Goal: Information Seeking & Learning: Find specific fact

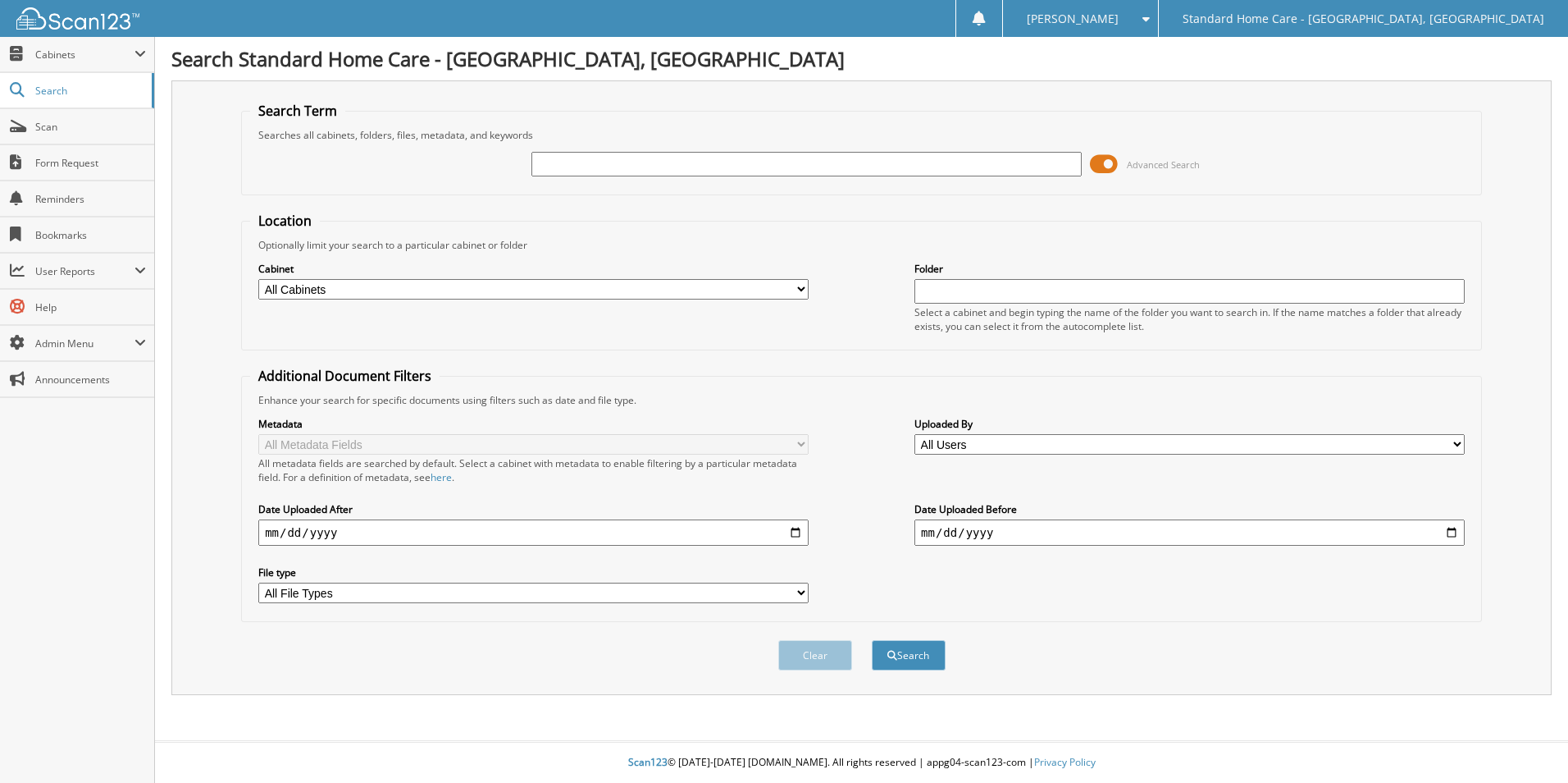
click at [770, 150] on div at bounding box center [807, 164] width 551 height 28
drag, startPoint x: 770, startPoint y: 150, endPoint x: 769, endPoint y: 174, distance: 24.0
click at [769, 174] on div at bounding box center [807, 164] width 551 height 28
click at [767, 172] on input "text" at bounding box center [807, 164] width 551 height 24
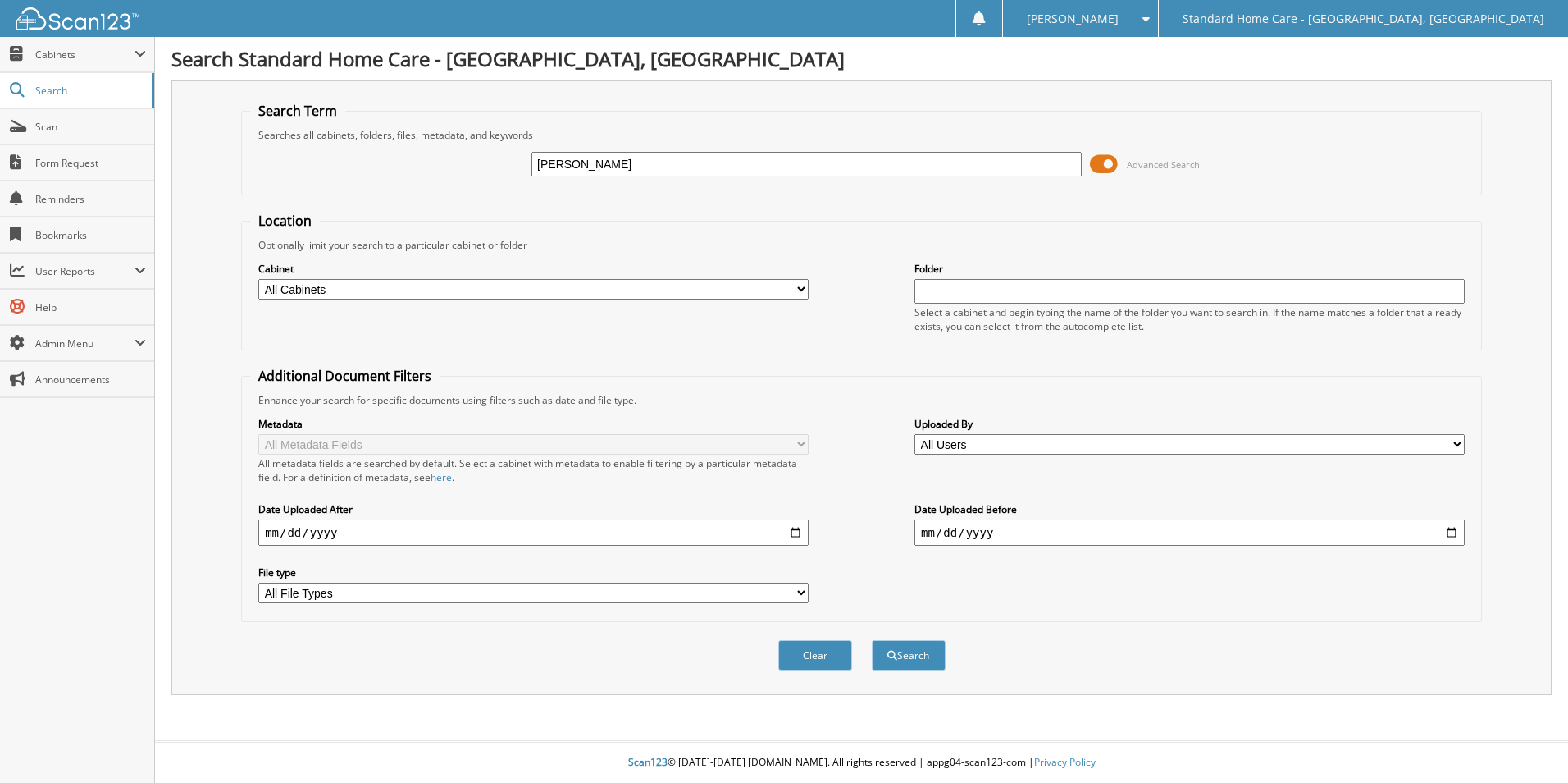
type input "[PERSON_NAME]"
click at [872, 640] on button "Search" at bounding box center [909, 655] width 73 height 30
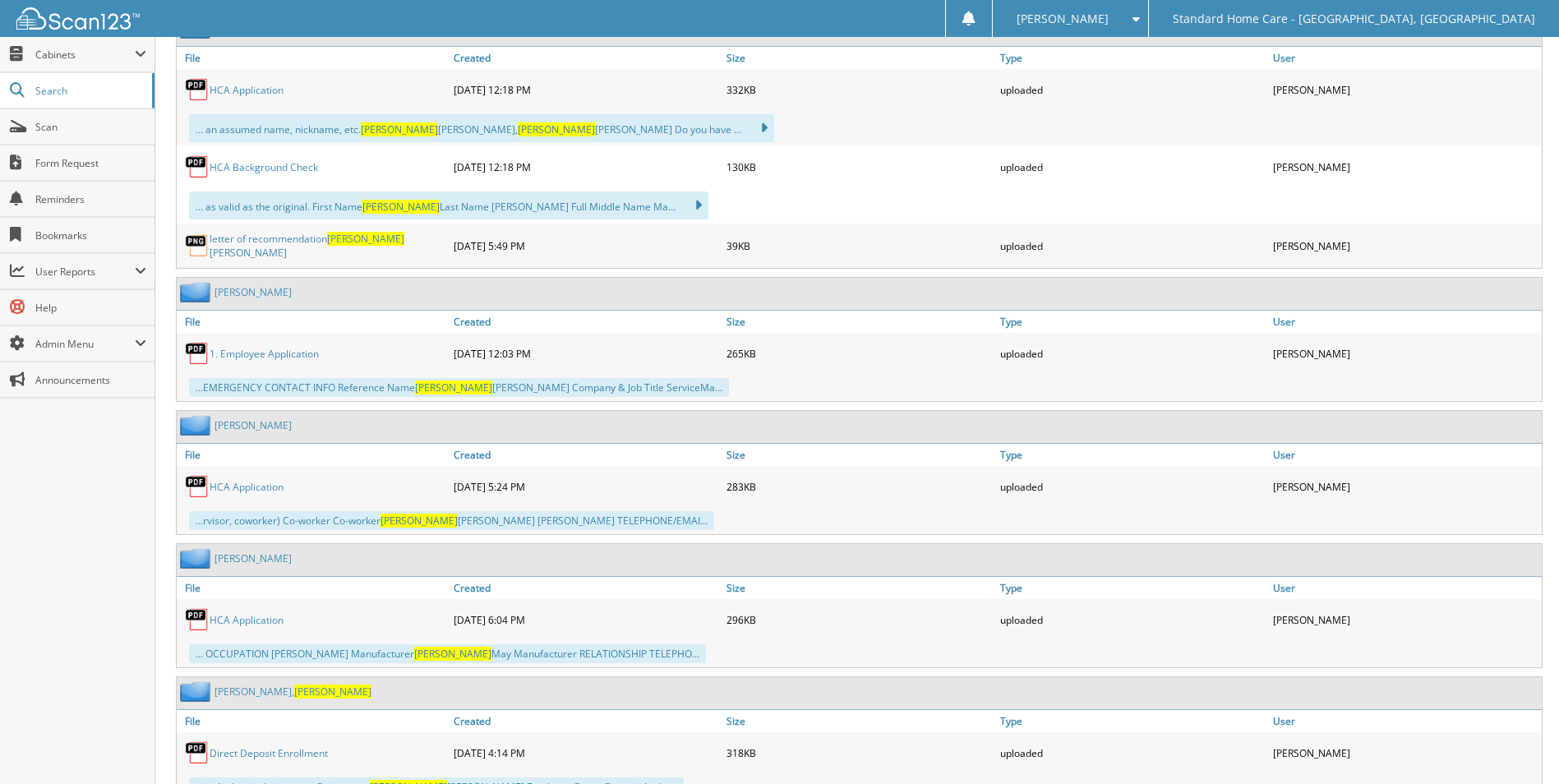
scroll to position [1144, 0]
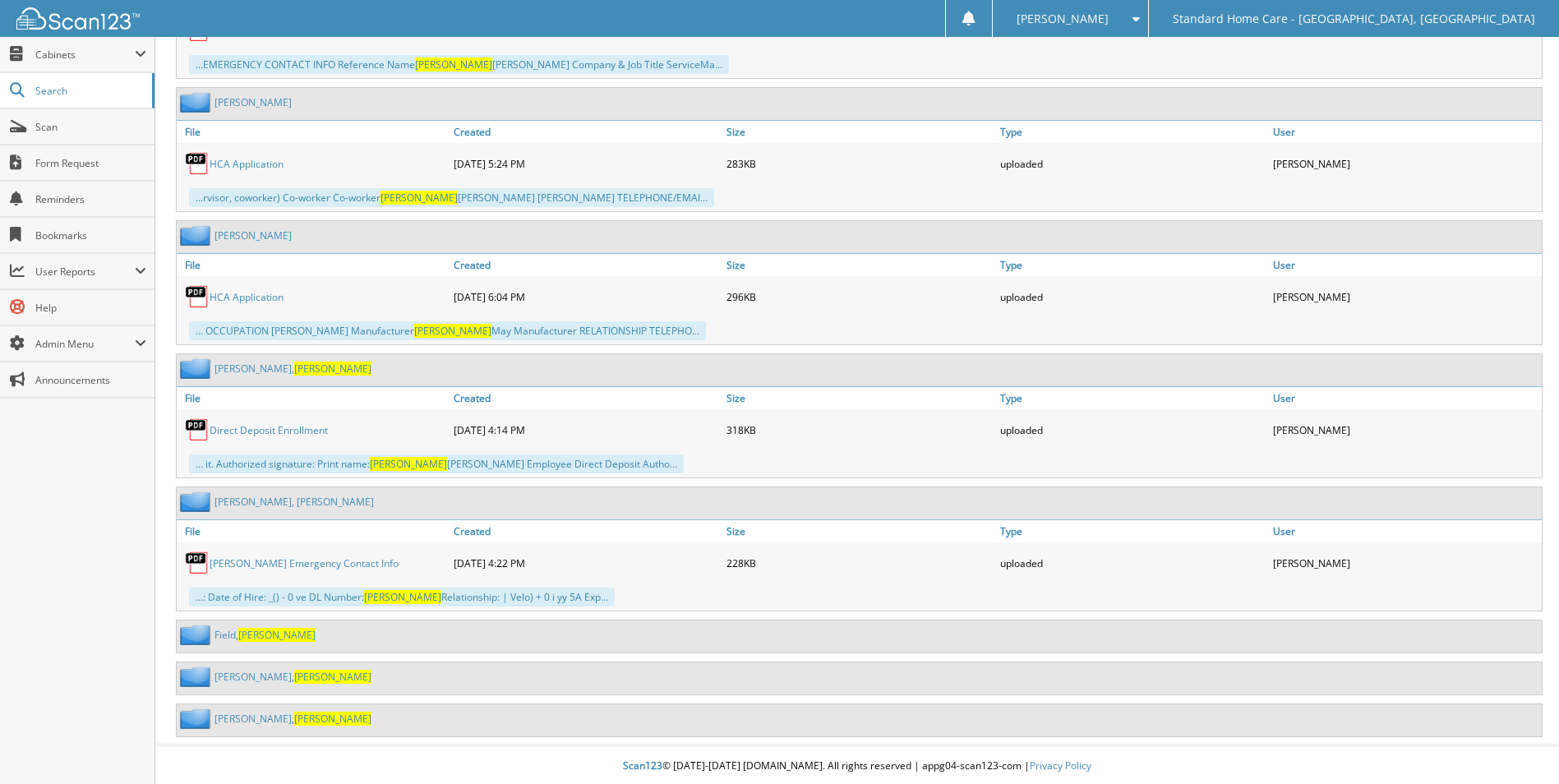
click at [247, 628] on span "[PERSON_NAME]" at bounding box center [277, 634] width 77 height 14
